Goal: Information Seeking & Learning: Check status

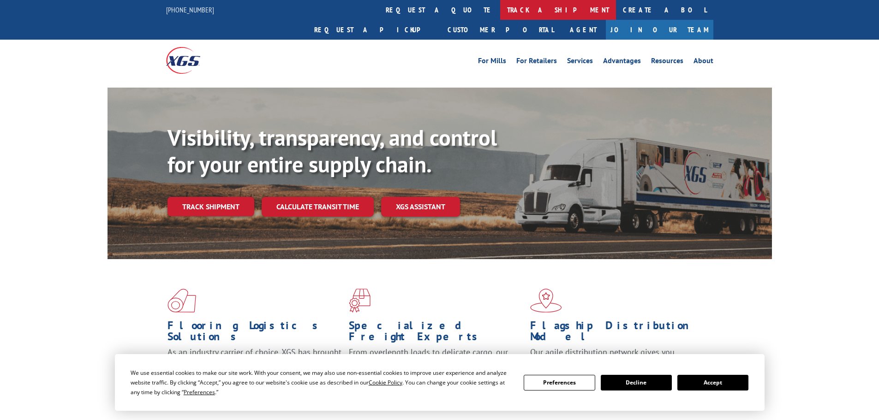
click at [500, 5] on link "track a shipment" at bounding box center [558, 10] width 116 height 20
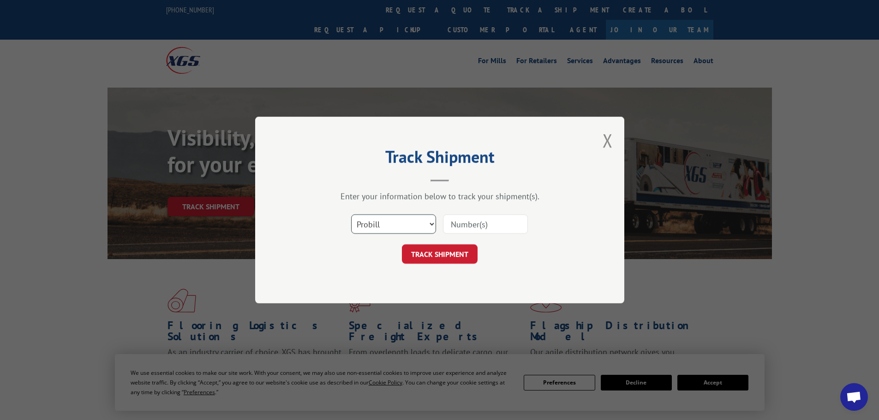
click at [376, 224] on select "Select category... Probill BOL PO" at bounding box center [393, 223] width 85 height 19
select select "bol"
click at [351, 214] on select "Select category... Probill BOL PO" at bounding box center [393, 223] width 85 height 19
click at [477, 226] on input at bounding box center [485, 223] width 85 height 19
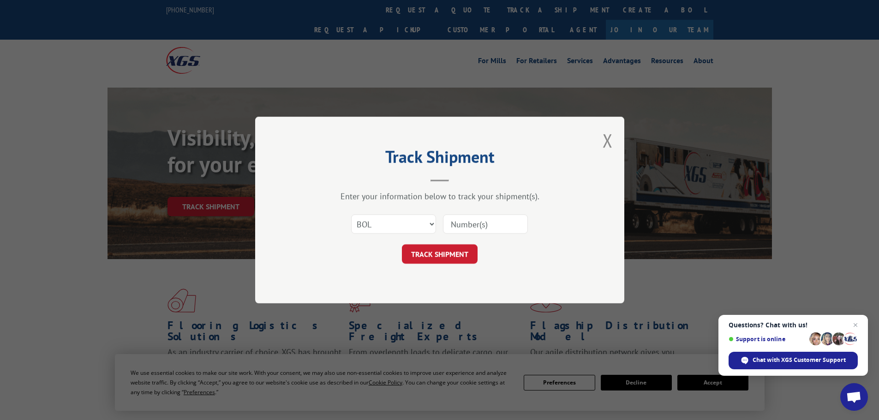
paste input "5633282"
type input "5633282"
click at [441, 249] on button "TRACK SHIPMENT" at bounding box center [440, 253] width 76 height 19
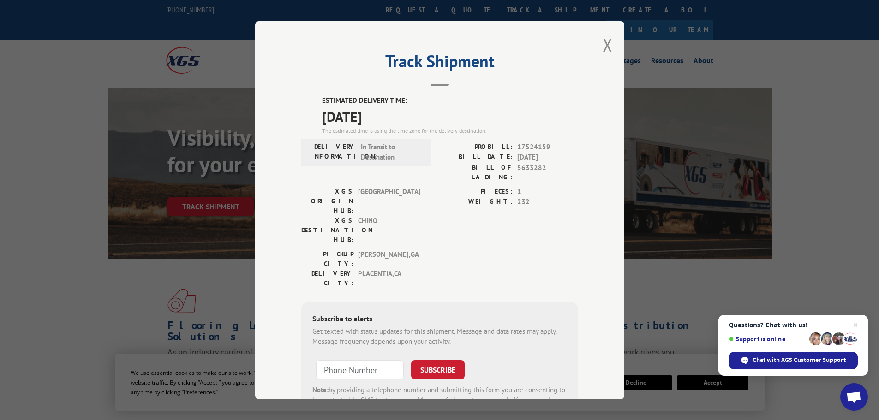
click at [856, 324] on span "Close chat" at bounding box center [855, 325] width 11 height 11
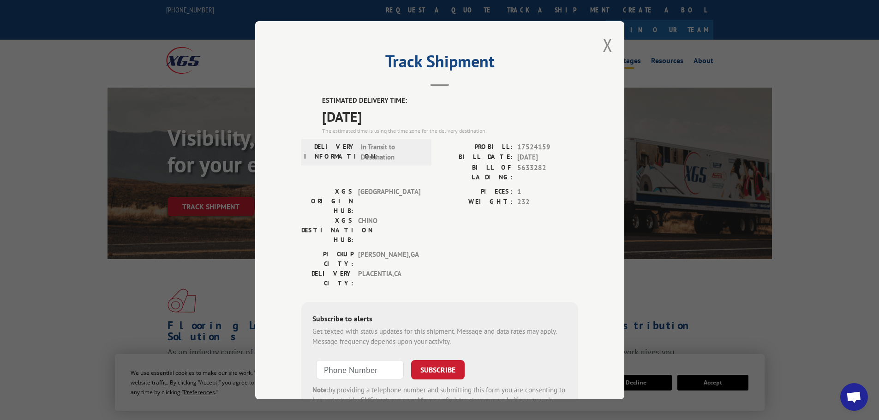
click at [605, 43] on button "Close modal" at bounding box center [607, 45] width 10 height 24
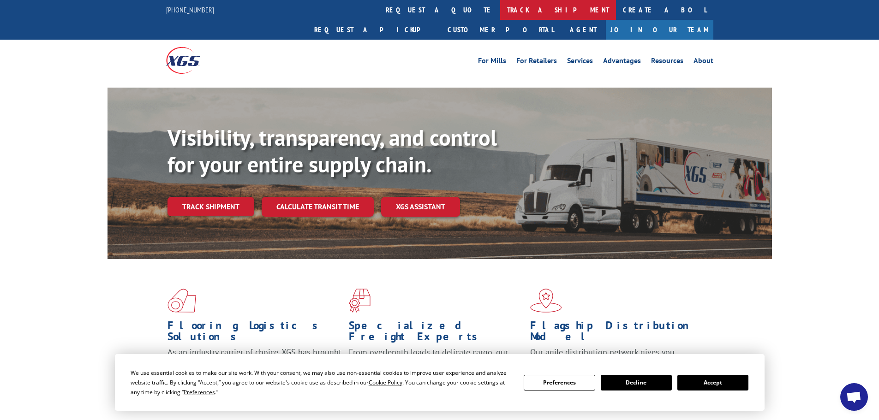
click at [500, 12] on link "track a shipment" at bounding box center [558, 10] width 116 height 20
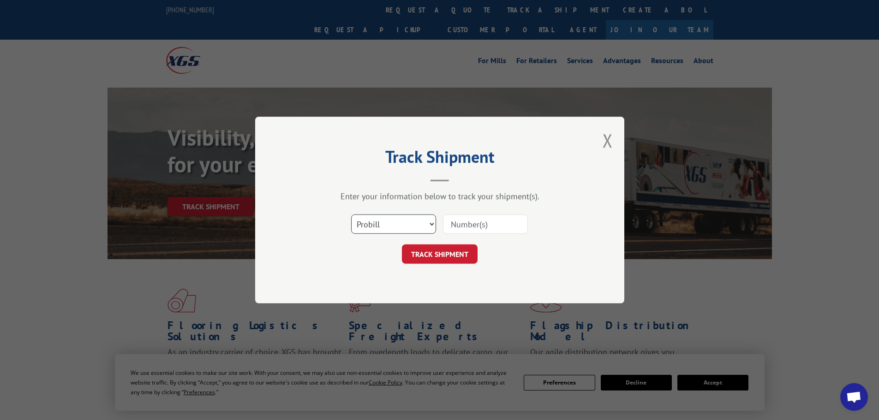
click at [405, 224] on select "Select category... Probill BOL PO" at bounding box center [393, 223] width 85 height 19
select select "bol"
click at [351, 214] on select "Select category... Probill BOL PO" at bounding box center [393, 223] width 85 height 19
click at [490, 219] on input at bounding box center [485, 223] width 85 height 19
paste input "477387"
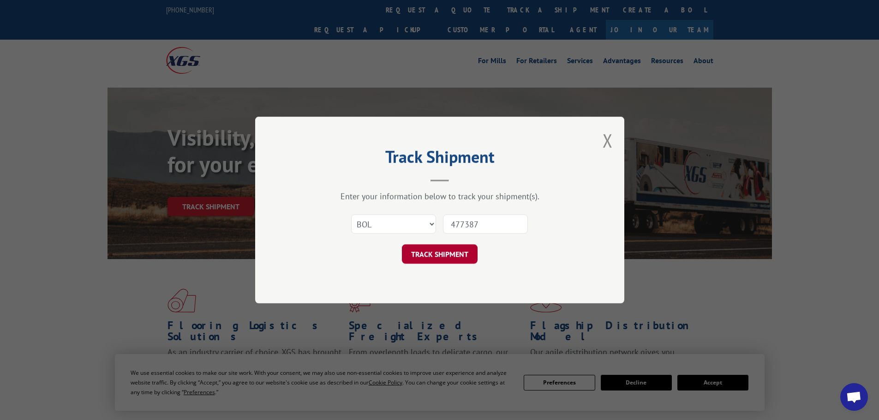
type input "477387"
click at [469, 251] on button "TRACK SHIPMENT" at bounding box center [440, 253] width 76 height 19
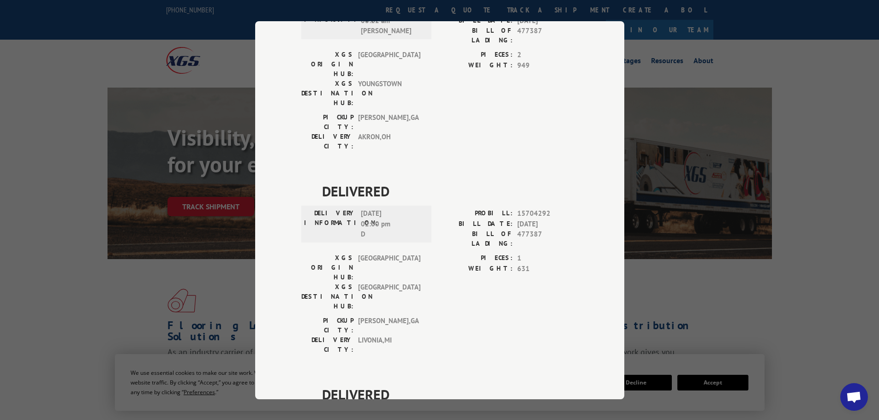
scroll to position [336, 0]
